Goal: Obtain resource: Download file/media

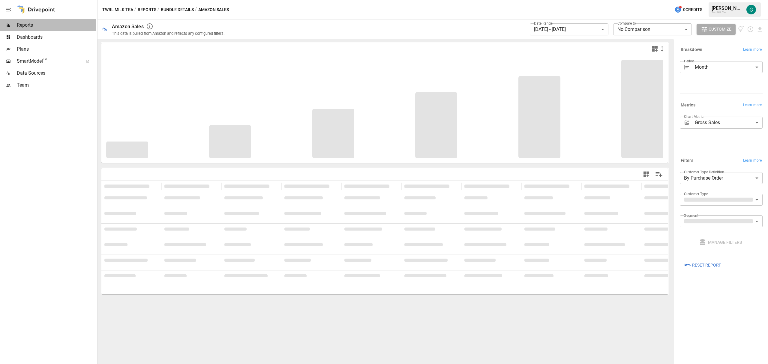
click at [26, 23] on span "Reports" at bounding box center [56, 25] width 79 height 7
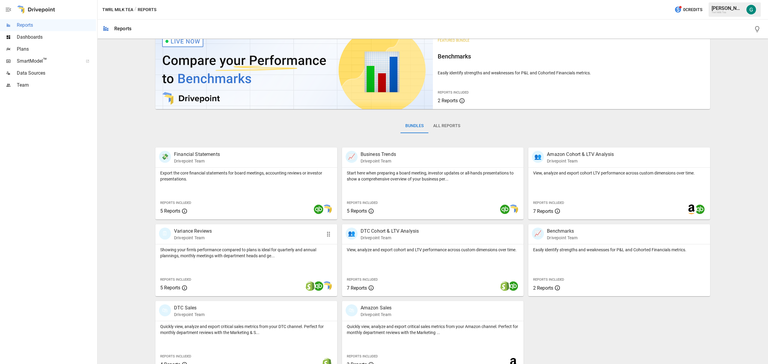
scroll to position [24, 0]
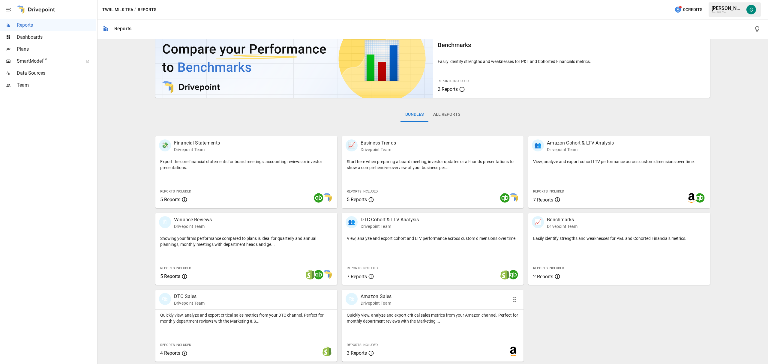
click at [370, 299] on p "Amazon Sales" at bounding box center [376, 296] width 31 height 7
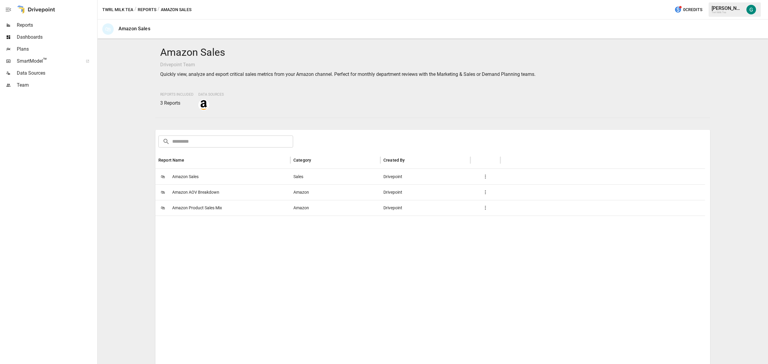
click at [196, 205] on span "Amazon Product Sales Mix" at bounding box center [197, 208] width 50 height 15
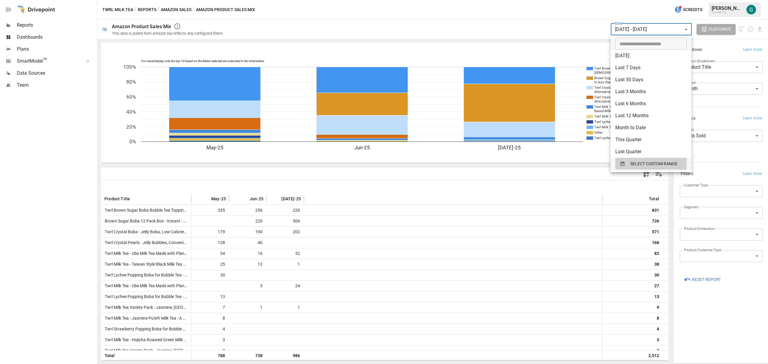
click at [687, 0] on body "Reports Dashboards Plans SmartModel ™ Data Sources Team Twrl Milk Tea / Reports…" at bounding box center [384, 0] width 768 height 0
click at [636, 164] on span "SELECT CUSTOM RANGE" at bounding box center [654, 164] width 47 height 8
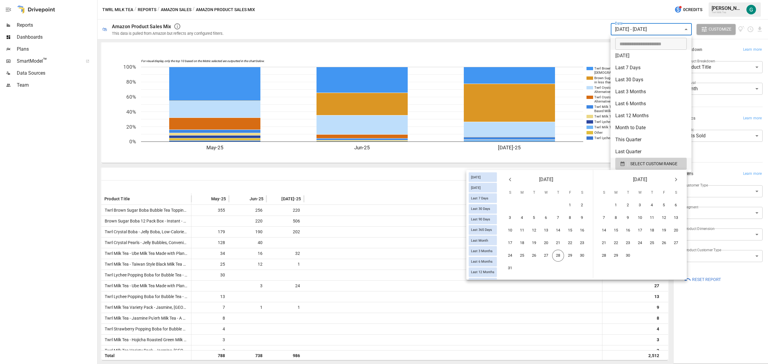
click at [639, 105] on li "Last 6 Months" at bounding box center [651, 104] width 81 height 12
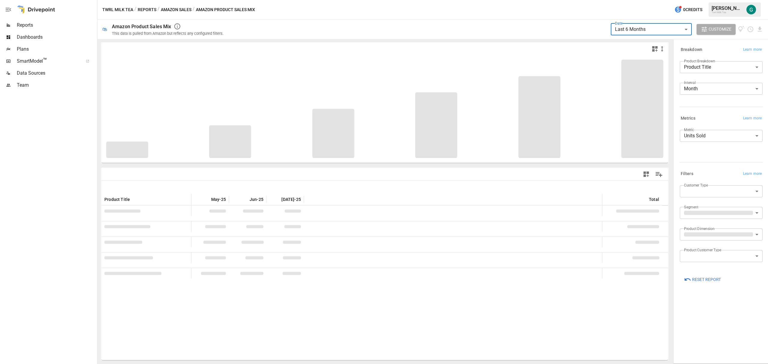
click at [681, 0] on body "**********" at bounding box center [384, 0] width 768 height 0
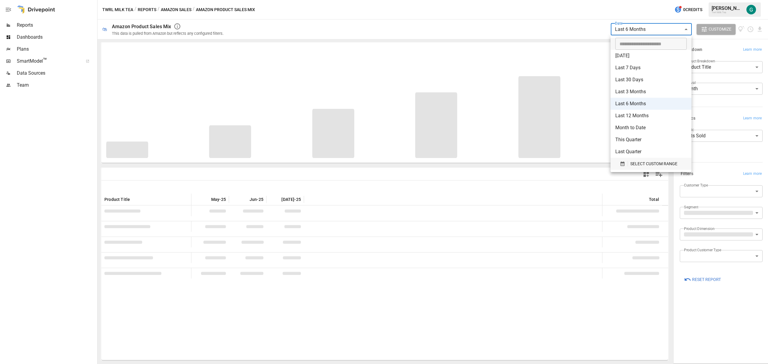
click at [654, 163] on span "SELECT CUSTOM RANGE" at bounding box center [654, 164] width 47 height 8
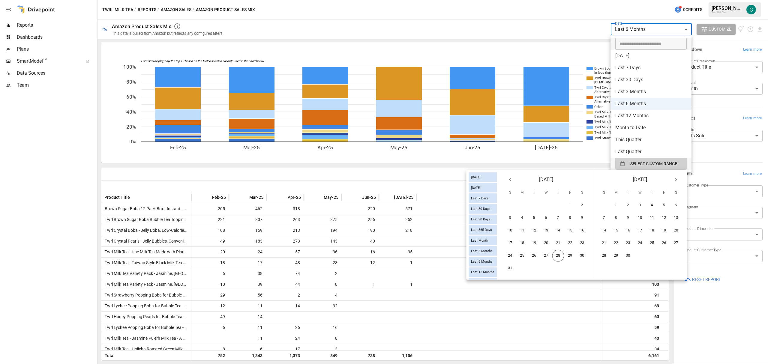
click at [512, 178] on icon "Previous month" at bounding box center [510, 179] width 7 height 7
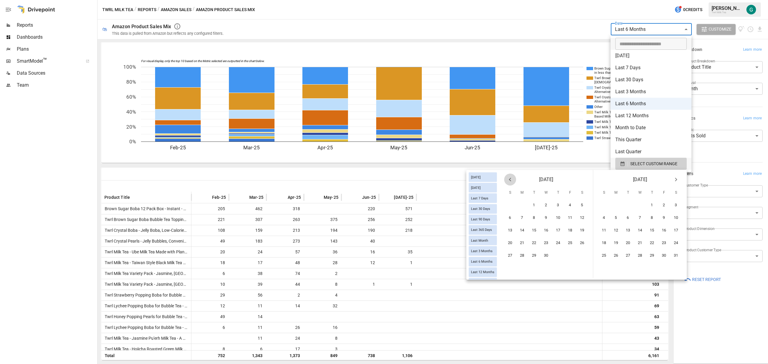
click at [512, 178] on icon "Previous month" at bounding box center [510, 179] width 7 height 7
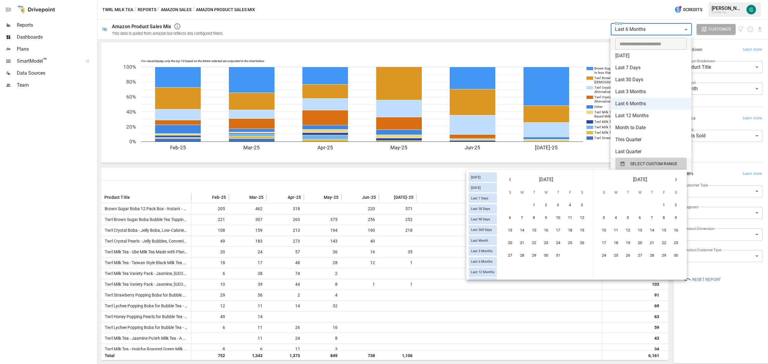
click at [512, 178] on icon "Previous month" at bounding box center [510, 179] width 7 height 7
click at [679, 180] on icon "Next month" at bounding box center [676, 179] width 7 height 7
click at [638, 205] on button "1" at bounding box center [641, 206] width 12 height 12
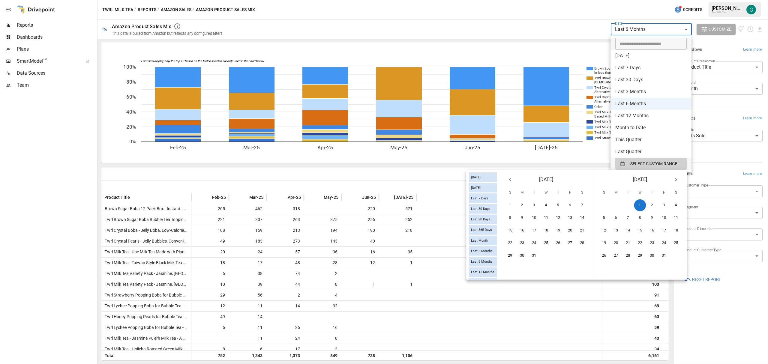
click at [678, 178] on icon "Next month" at bounding box center [676, 179] width 7 height 7
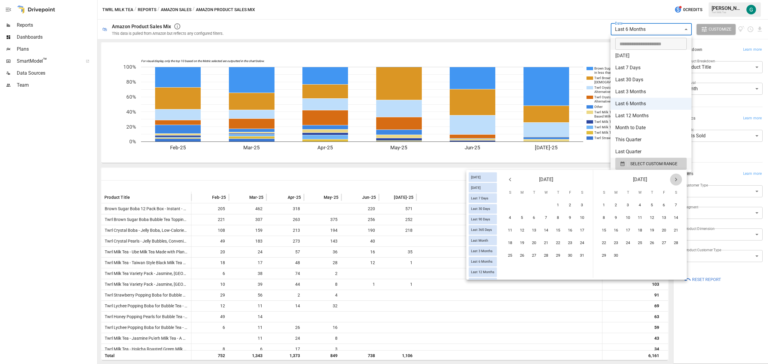
click at [678, 178] on icon "Next month" at bounding box center [676, 179] width 7 height 7
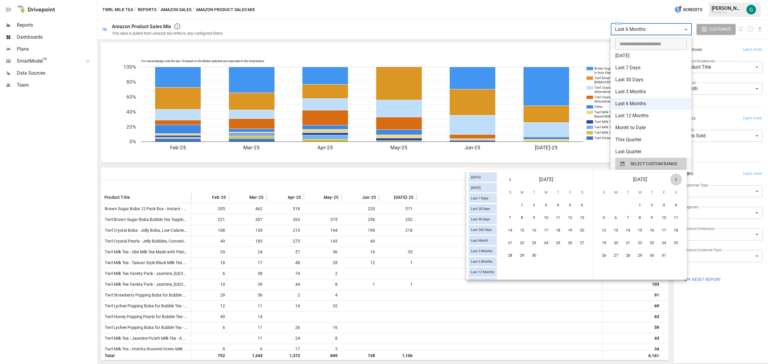
click at [678, 178] on icon "Next month" at bounding box center [676, 179] width 7 height 7
click at [512, 182] on icon "Previous month" at bounding box center [510, 179] width 7 height 7
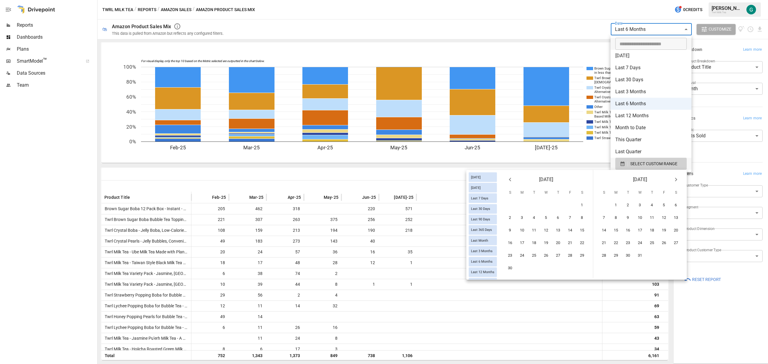
click at [512, 182] on icon "Previous month" at bounding box center [510, 179] width 7 height 7
click at [546, 252] on button "27" at bounding box center [547, 256] width 12 height 12
type input "******"
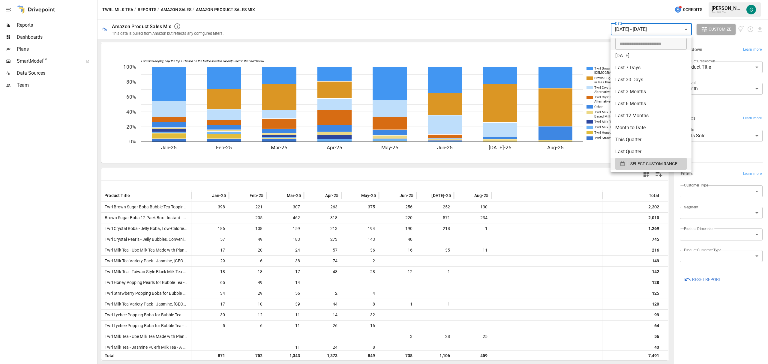
click at [592, 265] on div at bounding box center [384, 182] width 768 height 364
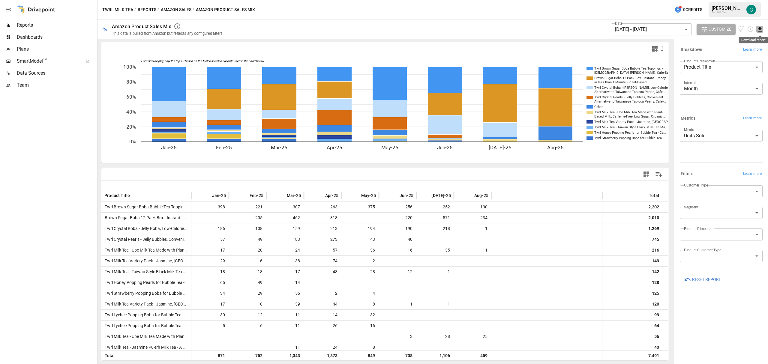
click at [761, 31] on icon "Download report" at bounding box center [760, 29] width 4 height 5
click at [742, 54] on li "Download as CSV" at bounding box center [740, 53] width 48 height 12
click at [700, 253] on label "Product Customer Type" at bounding box center [702, 250] width 37 height 5
click at [758, 0] on body "Reports Dashboards Plans SmartModel ™ Data Sources Team Twrl Milk Tea / Reports…" at bounding box center [384, 0] width 768 height 0
click at [735, 234] on div at bounding box center [384, 182] width 768 height 364
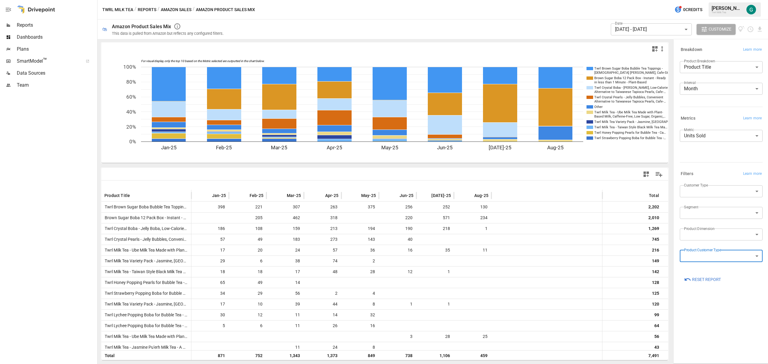
click at [759, 0] on body "Reports Dashboards Plans SmartModel ™ Data Sources Team Twrl Milk Tea / Reports…" at bounding box center [384, 0] width 768 height 0
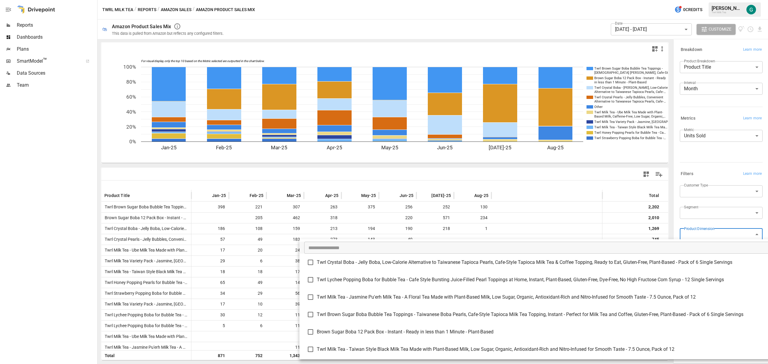
scroll to position [40, 0]
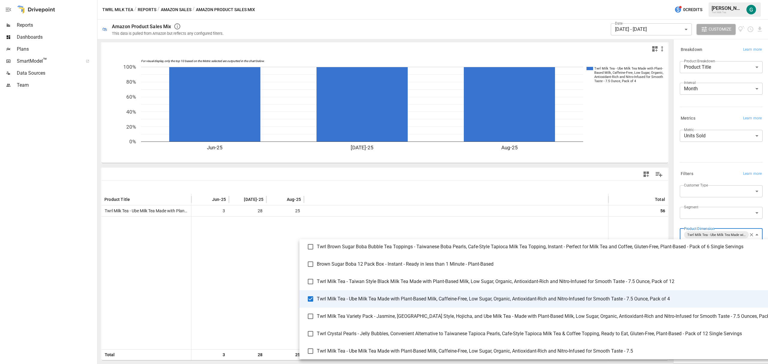
scroll to position [80, 0]
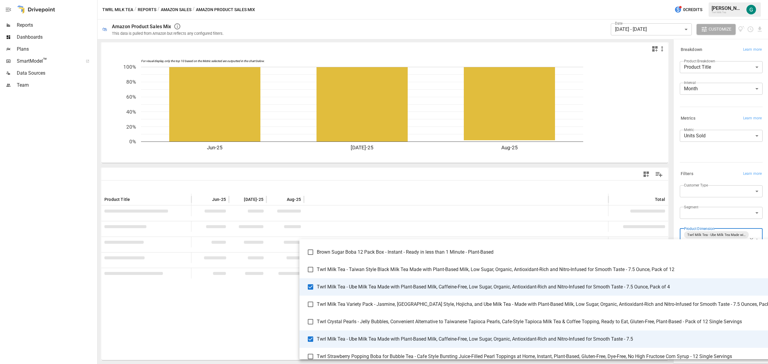
scroll to position [120, 0]
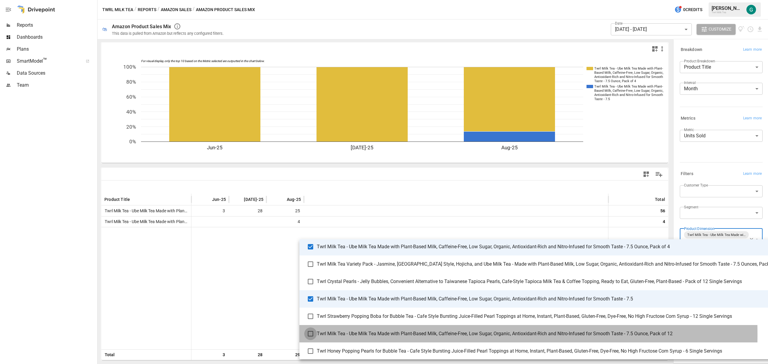
type input "**********"
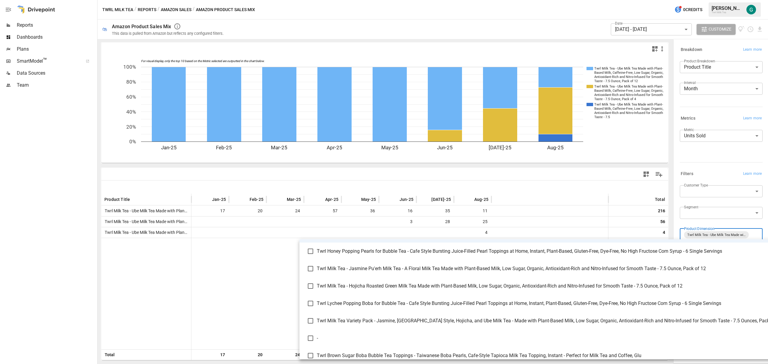
scroll to position [182, 0]
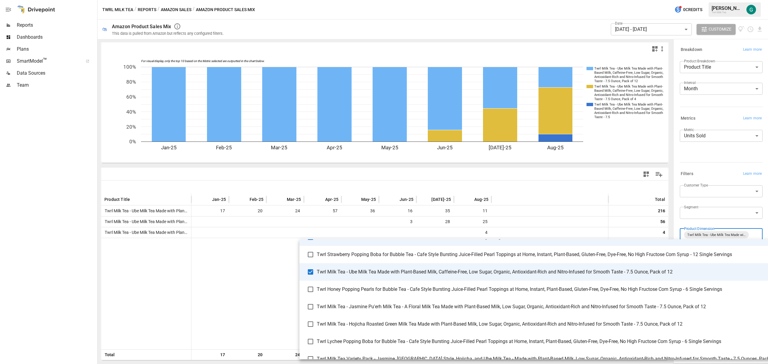
click at [602, 6] on div at bounding box center [384, 182] width 768 height 364
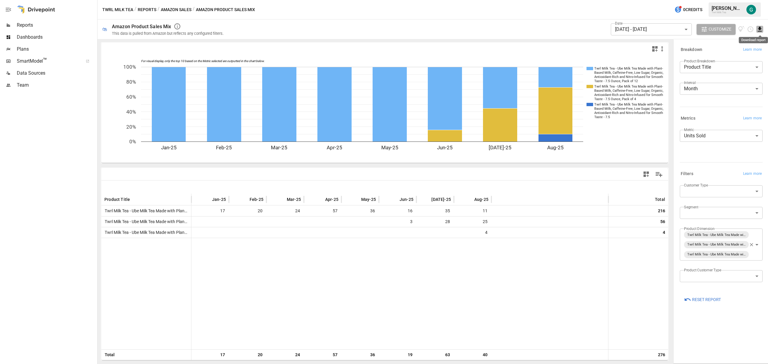
click at [758, 28] on icon "Download report" at bounding box center [760, 29] width 7 height 7
click at [739, 52] on li "Download as CSV" at bounding box center [740, 53] width 48 height 12
click at [26, 24] on span "Reports" at bounding box center [56, 25] width 79 height 7
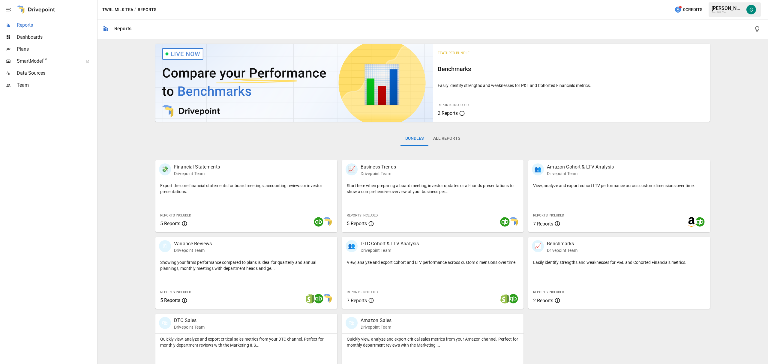
click at [26, 25] on span "Reports" at bounding box center [56, 25] width 79 height 7
